Goal: Information Seeking & Learning: Learn about a topic

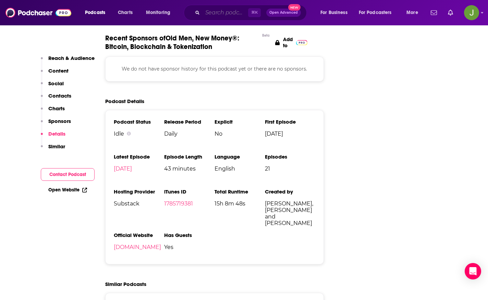
click at [229, 12] on input "Search podcasts, credits, & more..." at bounding box center [226, 12] width 46 height 11
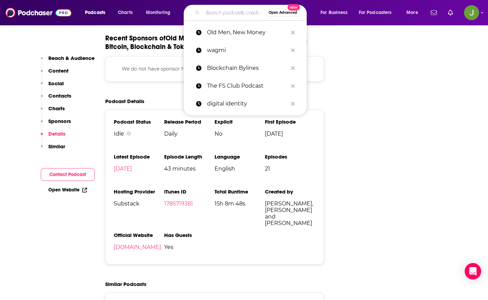
paste input "Leaders In Payments"
type input "Leaders In Payments"
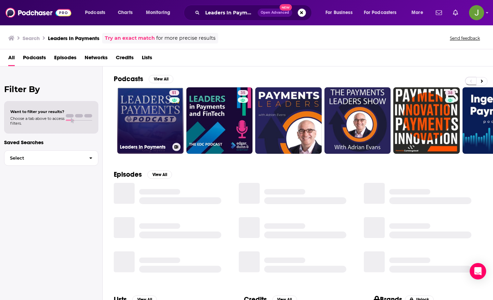
click at [152, 120] on link "51 Leaders In Payments" at bounding box center [150, 120] width 66 height 66
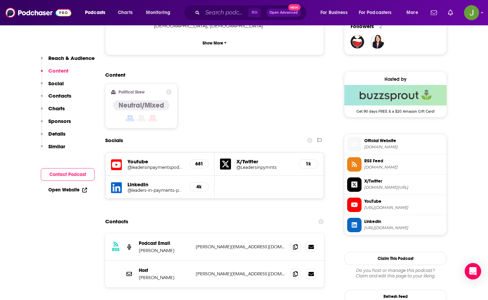
scroll to position [511, 0]
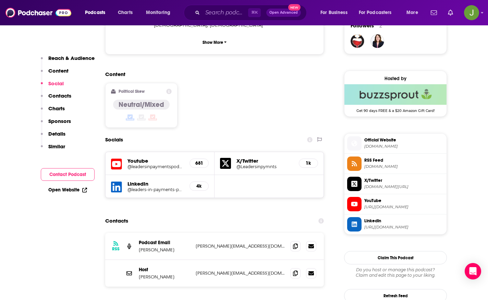
click at [120, 158] on icon at bounding box center [116, 164] width 11 height 13
click at [216, 15] on input "Search podcasts, credits, & more..." at bounding box center [226, 12] width 46 height 11
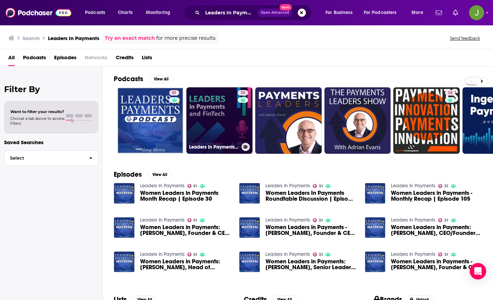
click at [217, 111] on link "35 Leaders In Payments and FinTech - The EDC Podcast" at bounding box center [219, 120] width 66 height 66
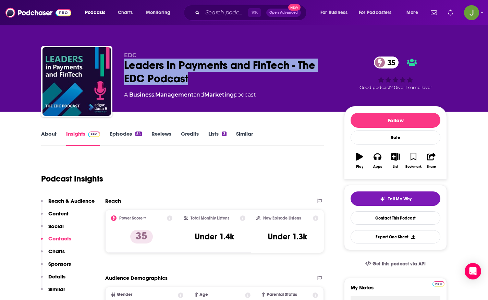
drag, startPoint x: 191, startPoint y: 80, endPoint x: 123, endPoint y: 66, distance: 69.9
click at [123, 66] on div "EDC Leaders In Payments and FinTech - The EDC Podcast 35 A Business , Managemen…" at bounding box center [244, 83] width 406 height 74
copy h2 "Leaders In Payments and FinTech - The EDC Podcast"
